Goal: Find specific page/section: Find specific page/section

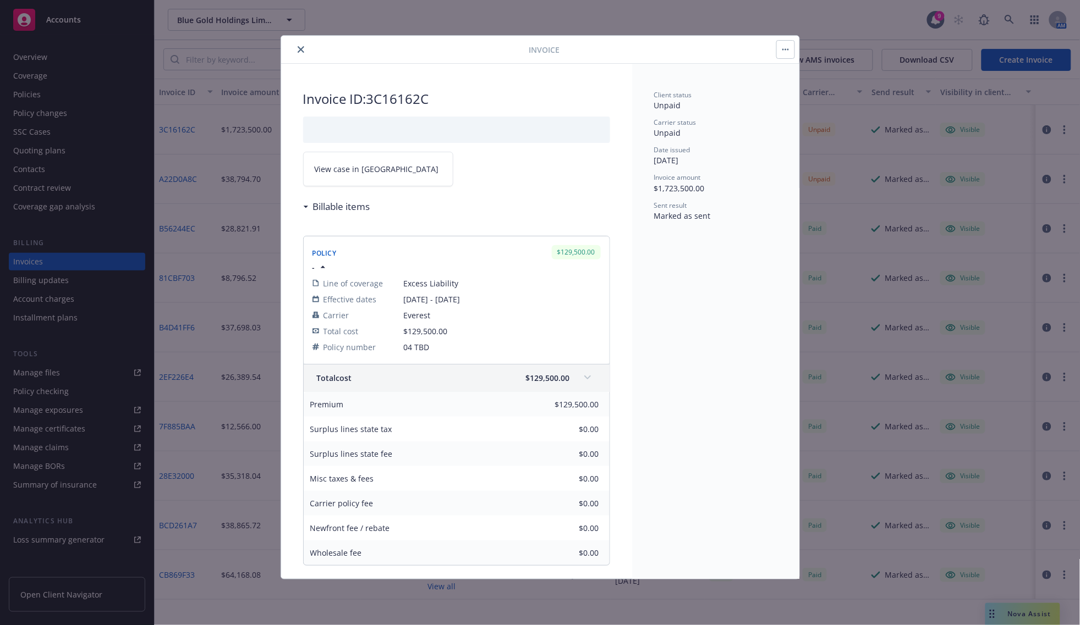
click at [302, 45] on button "close" at bounding box center [300, 49] width 13 height 13
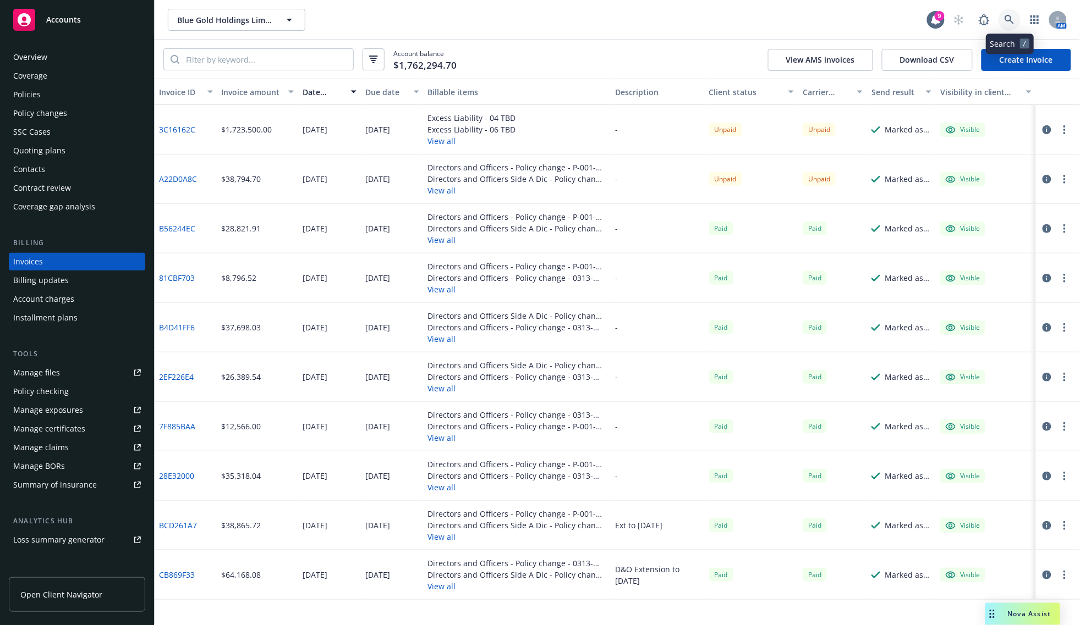
click at [1000, 15] on link at bounding box center [1009, 20] width 22 height 22
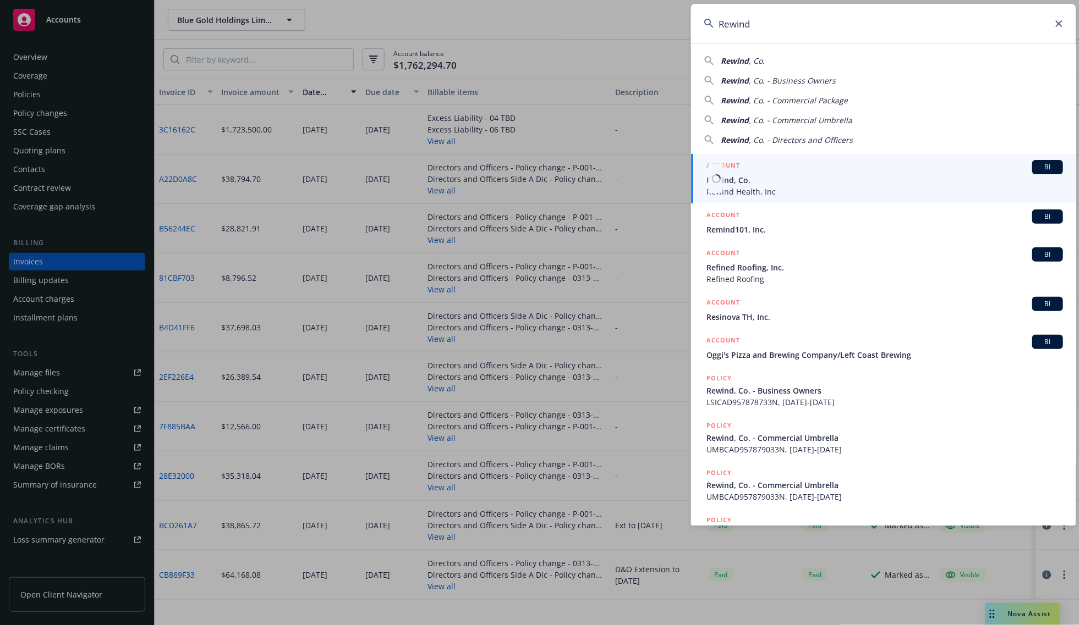
type input "Rewind"
click at [728, 176] on span "Rewind, Co." at bounding box center [884, 180] width 356 height 12
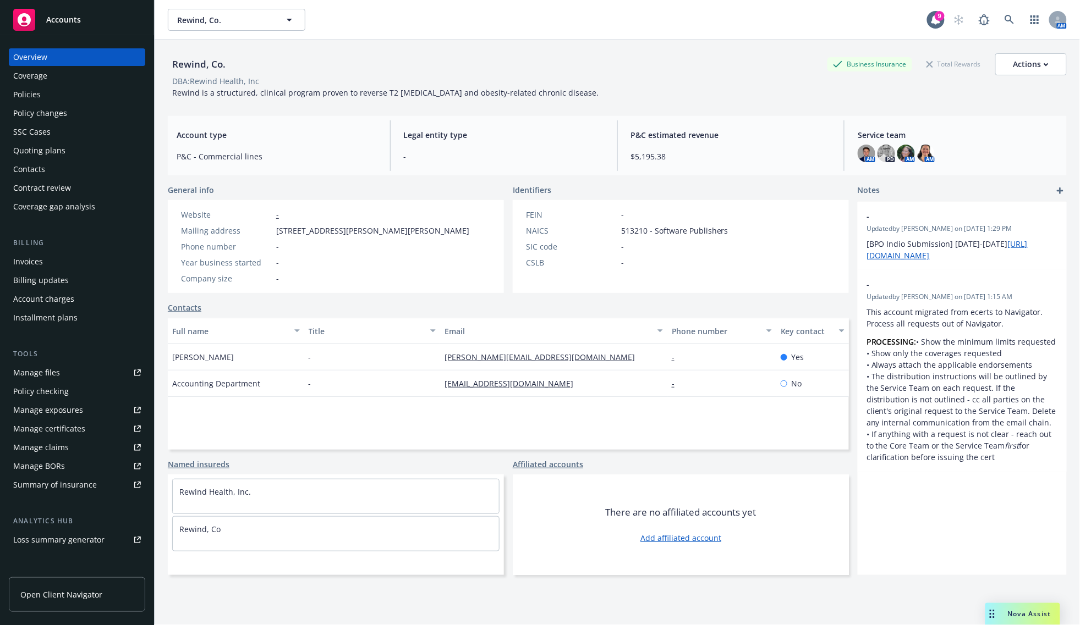
click at [34, 254] on div "Invoices" at bounding box center [28, 262] width 30 height 18
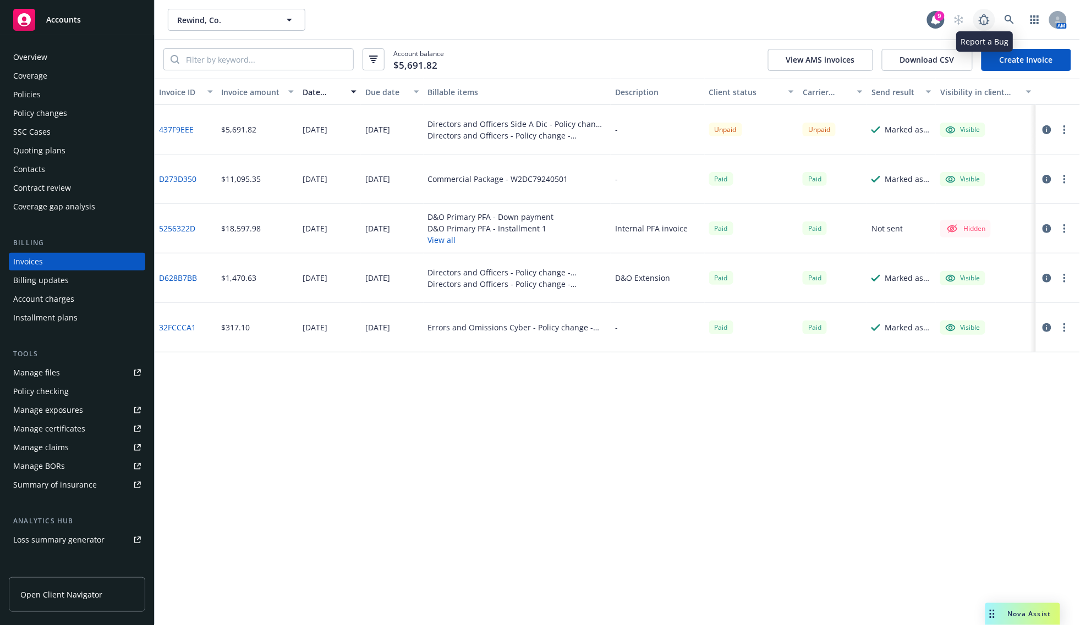
click at [993, 15] on link at bounding box center [984, 20] width 22 height 22
click at [1001, 20] on link at bounding box center [1009, 20] width 22 height 22
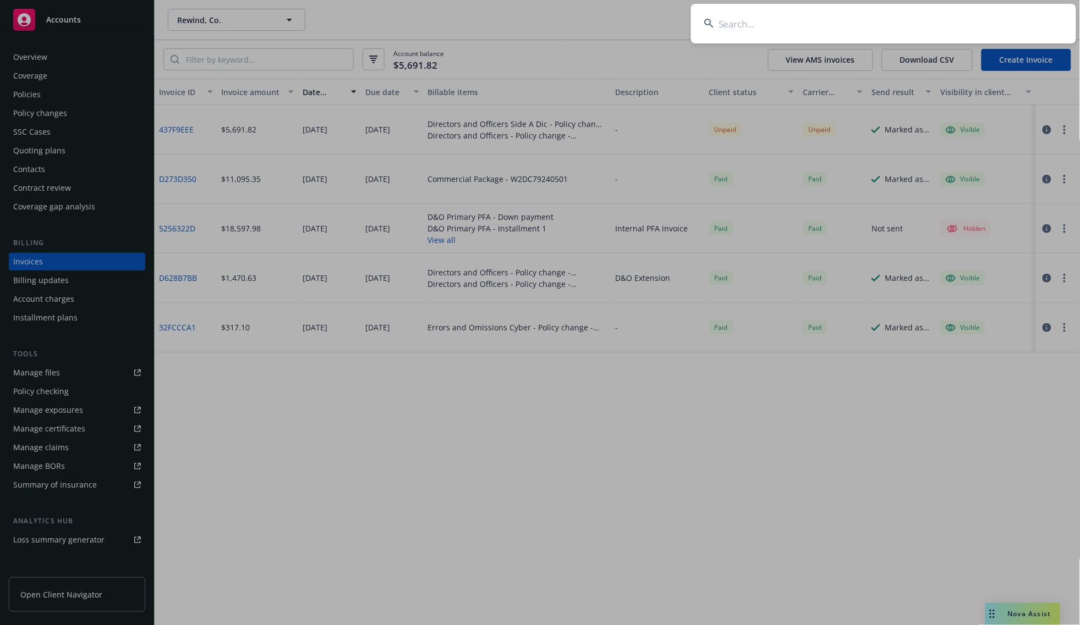
type input "[PERSON_NAME] Biotherapeutics"
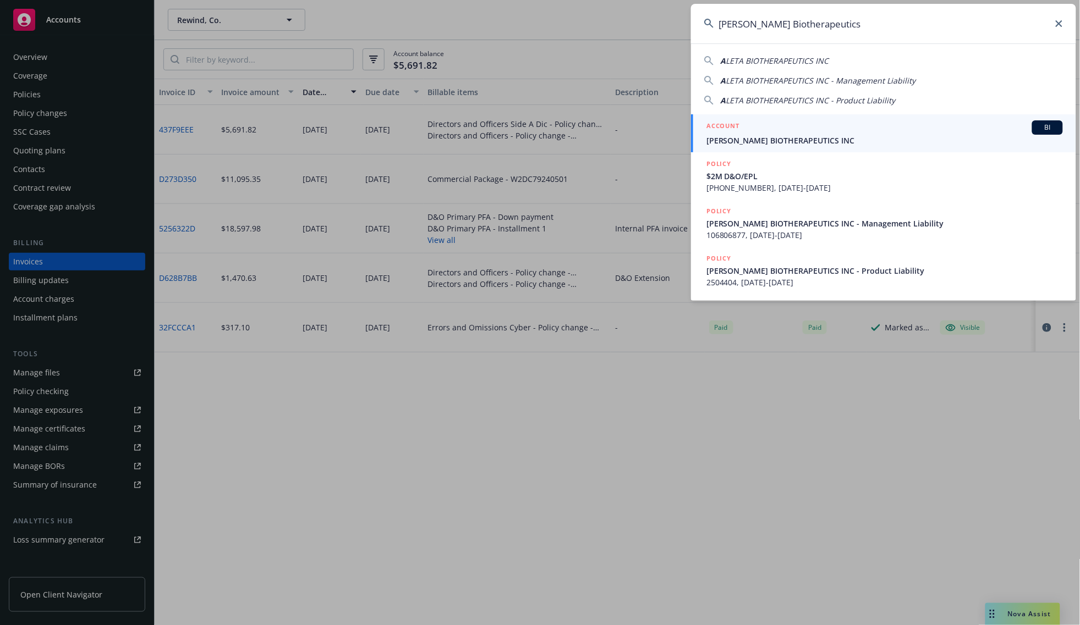
click at [765, 137] on span "[PERSON_NAME] BIOTHERAPEUTICS INC" at bounding box center [884, 141] width 356 height 12
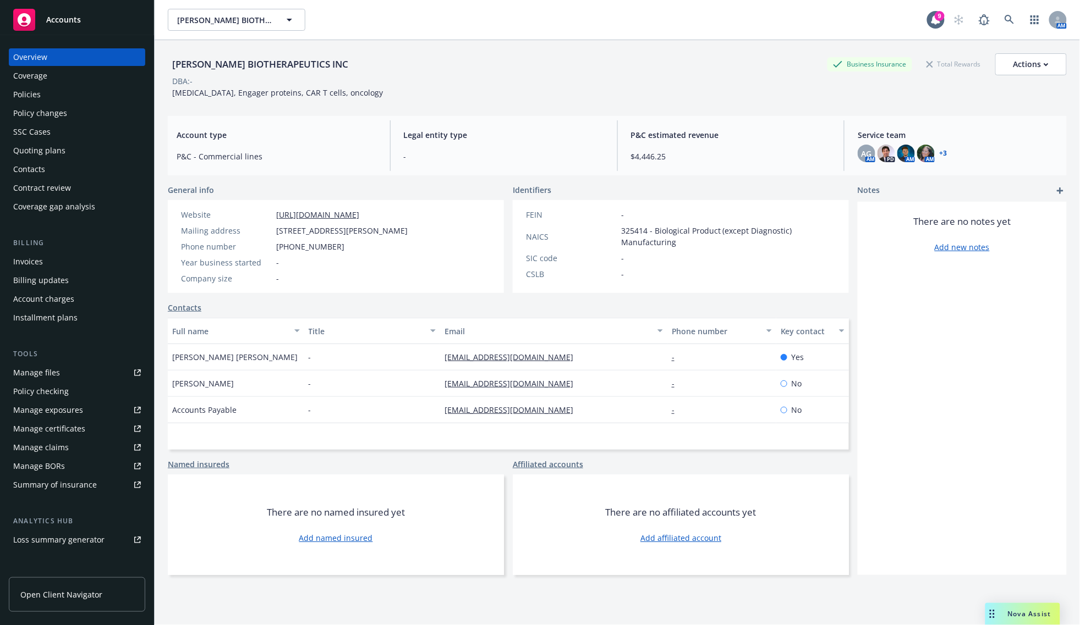
click at [14, 251] on div "Billing Invoices Billing updates Account charges Installment plans" at bounding box center [77, 282] width 136 height 89
click at [15, 255] on div "Invoices" at bounding box center [28, 262] width 30 height 18
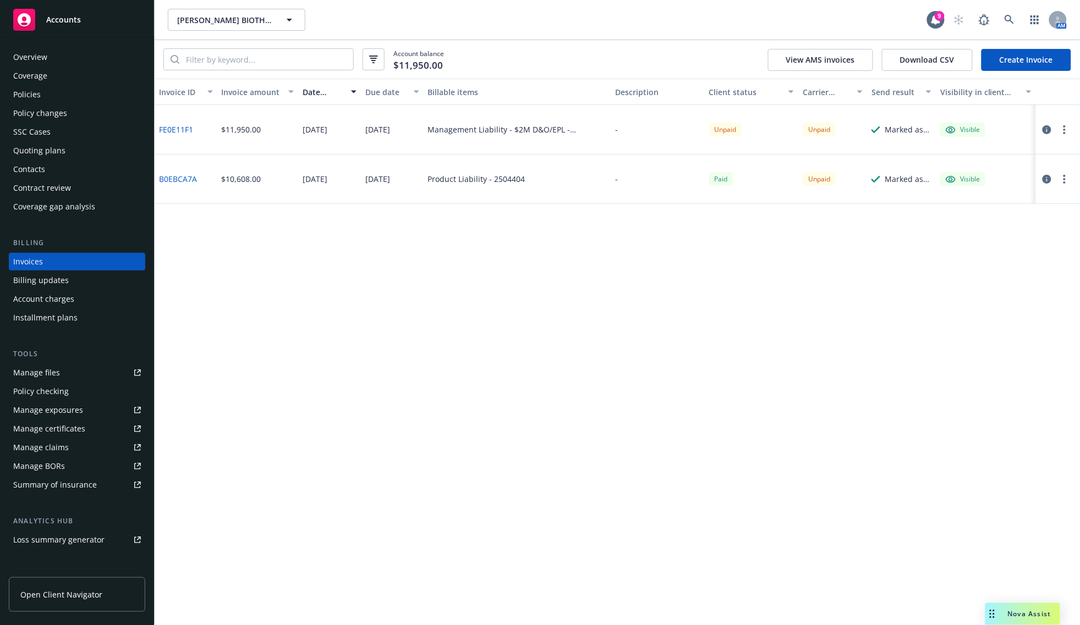
click at [547, 339] on div "Invoice ID Invoice amount Date issued Due date Billable items Description Clien…" at bounding box center [617, 352] width 925 height 547
